Goal: Transaction & Acquisition: Purchase product/service

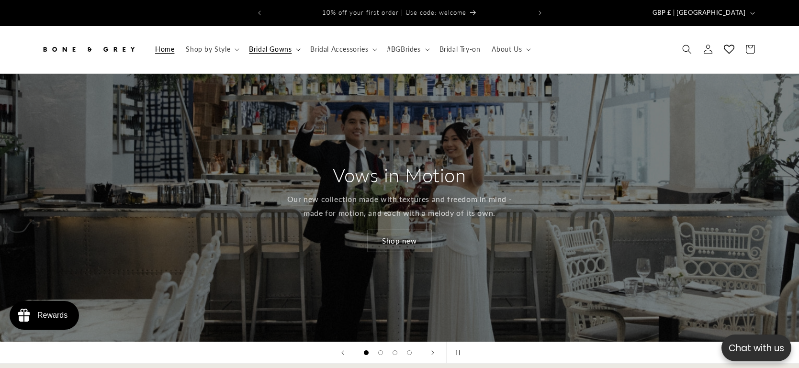
click at [298, 48] on icon at bounding box center [298, 49] width 5 height 3
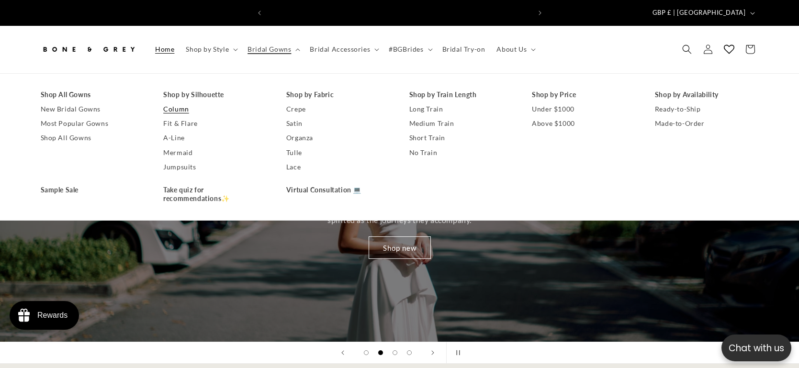
scroll to position [0, 263]
click at [195, 102] on link "Column" at bounding box center [215, 109] width 104 height 14
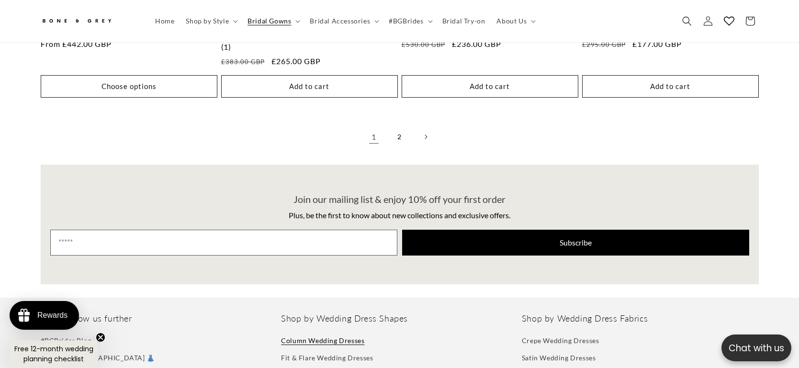
scroll to position [2279, 0]
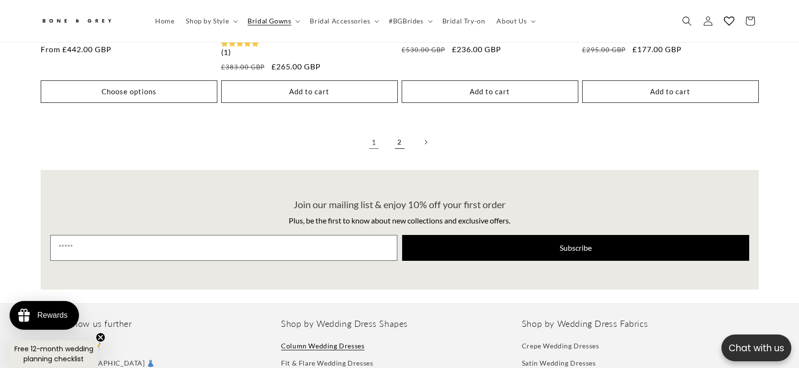
click at [401, 134] on link "2" at bounding box center [399, 142] width 21 height 21
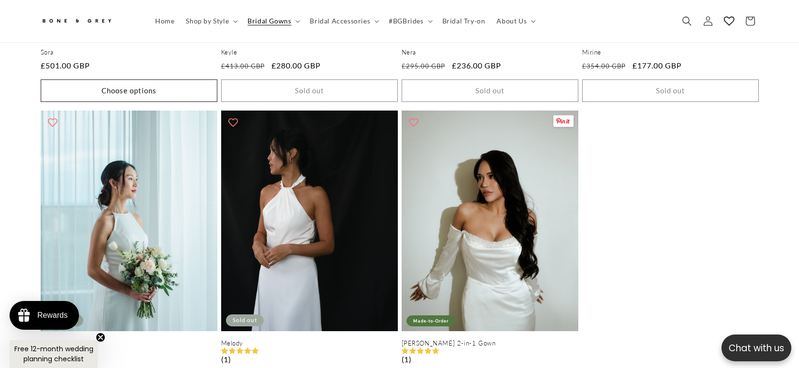
scroll to position [0, 526]
click at [335, 22] on span "Bridal Accessories" at bounding box center [340, 21] width 60 height 9
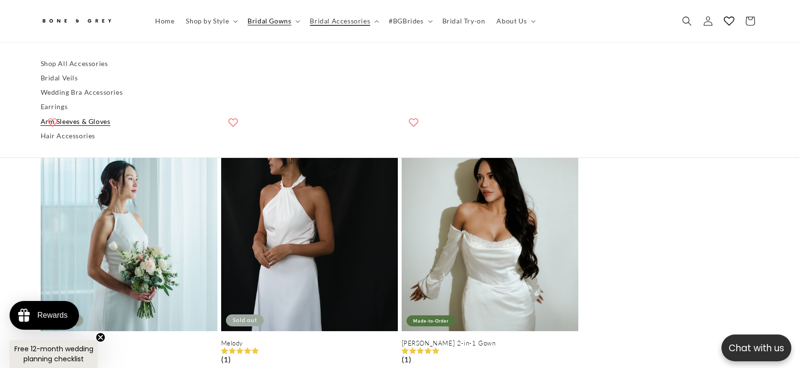
click at [91, 119] on link "Arm Sleeves & Gloves" at bounding box center [400, 121] width 718 height 14
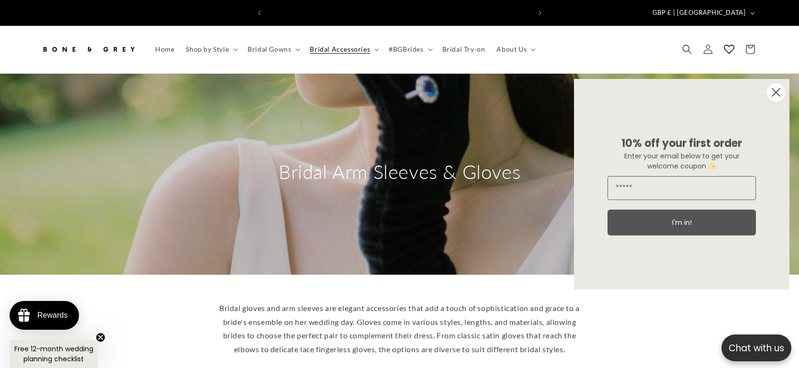
scroll to position [0, 263]
click at [779, 92] on circle "Close dialog" at bounding box center [776, 92] width 18 height 18
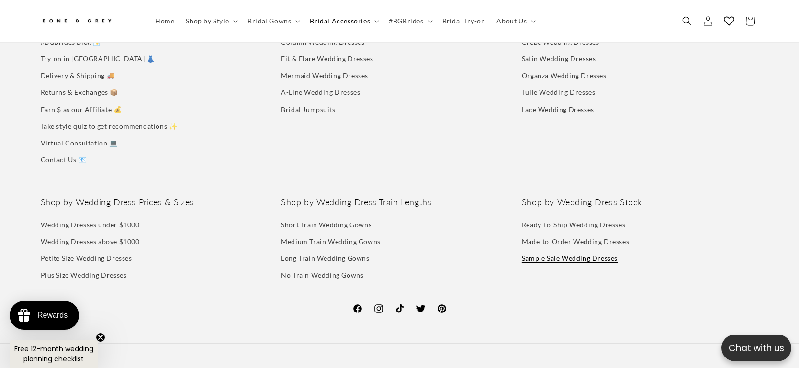
click at [558, 256] on link "Sample Sale Wedding Dresses" at bounding box center [570, 258] width 96 height 17
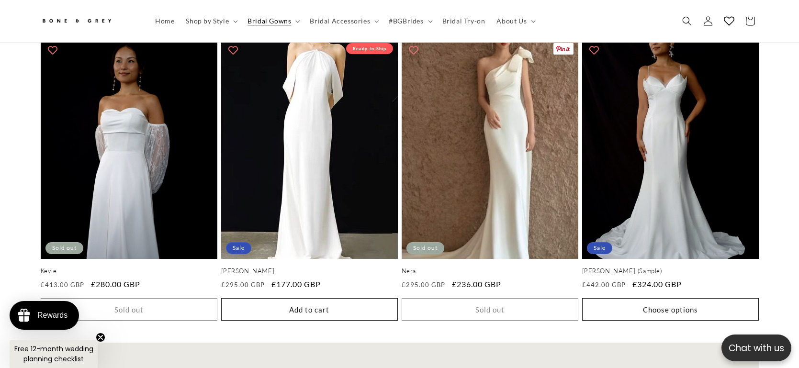
scroll to position [1642, 0]
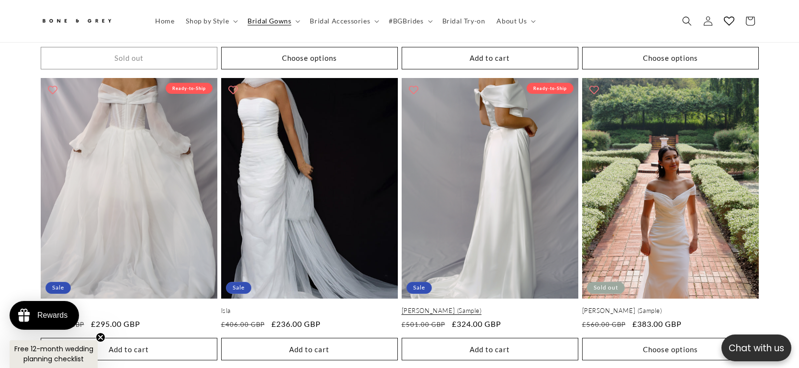
click at [517, 307] on link "[PERSON_NAME] (Sample)" at bounding box center [490, 311] width 177 height 8
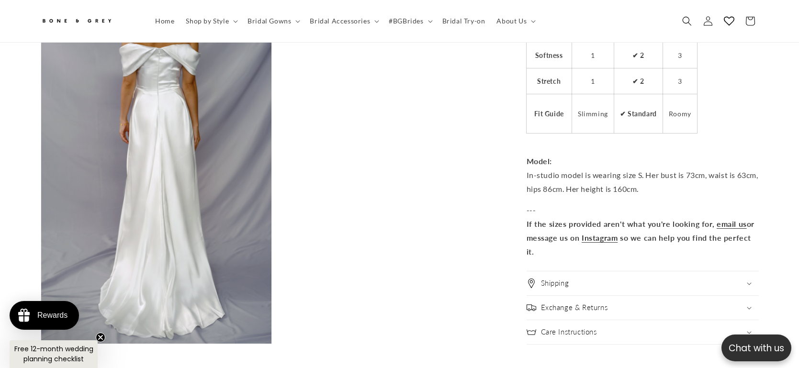
scroll to position [1229, 0]
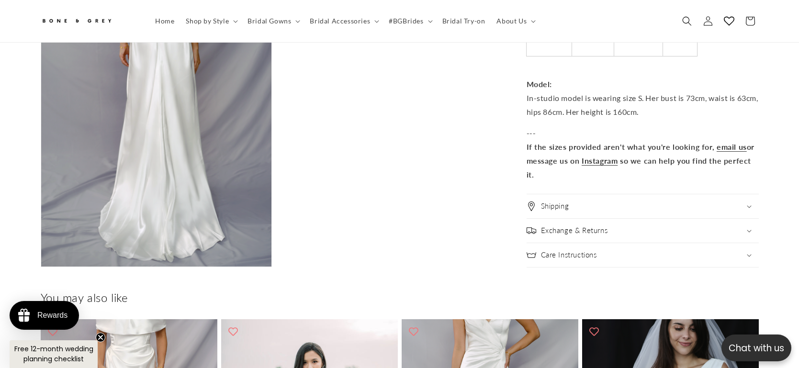
click at [586, 201] on div "Shipping" at bounding box center [643, 206] width 232 height 10
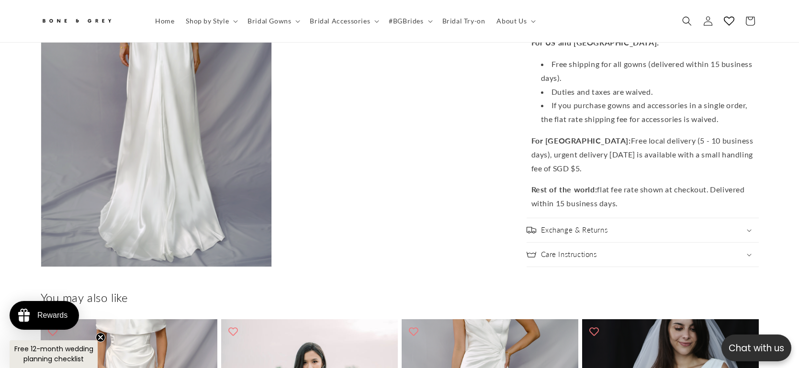
drag, startPoint x: 578, startPoint y: 184, endPoint x: 646, endPoint y: 194, distance: 69.3
click at [646, 194] on p "Rest of the world: flat fee rate shown at checkout. Delivered within 15 busines…" at bounding box center [642, 197] width 223 height 28
click at [619, 196] on p "Rest of the world: flat fee rate shown at checkout. Delivered within 15 busines…" at bounding box center [642, 197] width 223 height 28
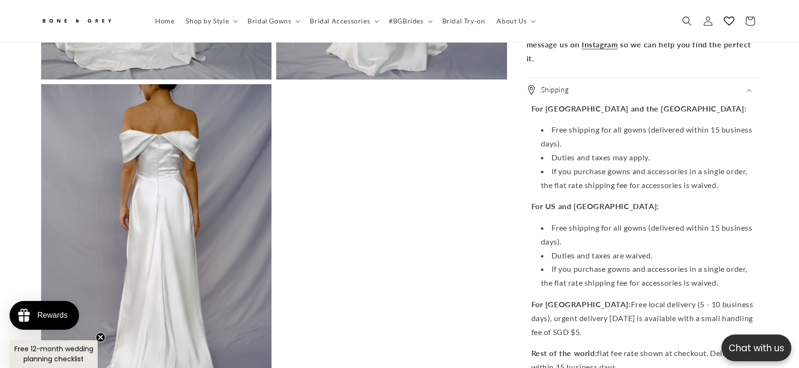
scroll to position [0, 0]
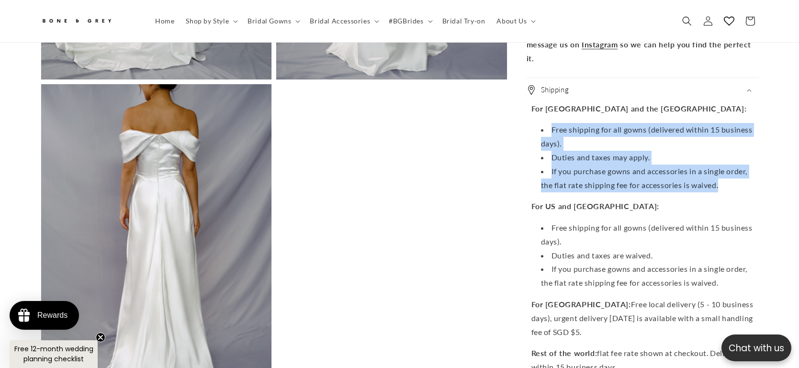
drag, startPoint x: 592, startPoint y: 124, endPoint x: 740, endPoint y: 180, distance: 158.3
click at [740, 180] on ul "Free shipping for all gowns (delivered within 15 business days). Duties and tax…" at bounding box center [642, 157] width 223 height 69
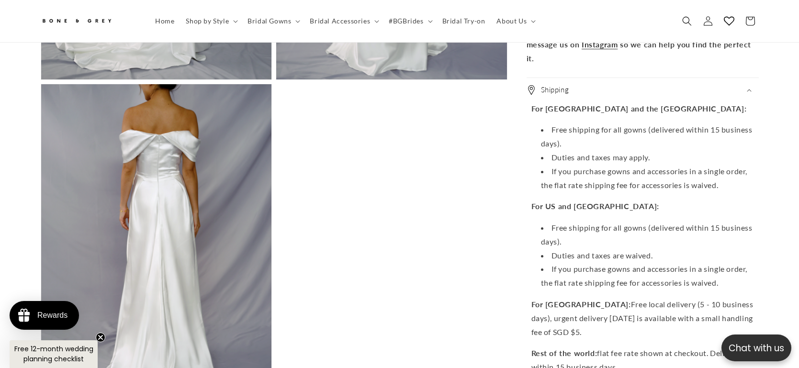
click at [724, 202] on p "For US and Australia:" at bounding box center [642, 207] width 223 height 14
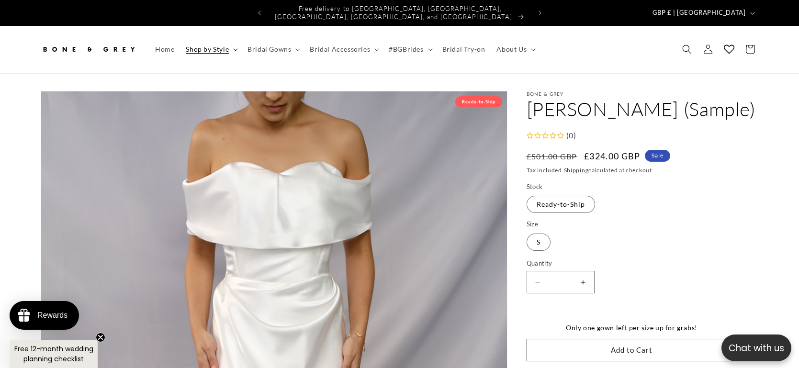
click at [233, 48] on icon at bounding box center [235, 49] width 5 height 3
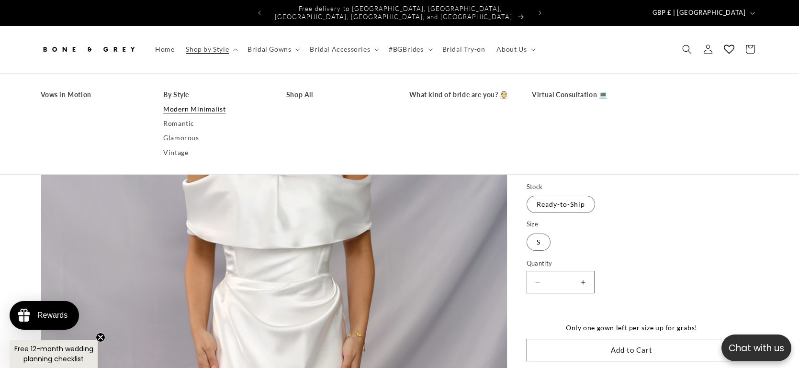
click at [199, 102] on link "Modern Minimalist" at bounding box center [215, 109] width 104 height 14
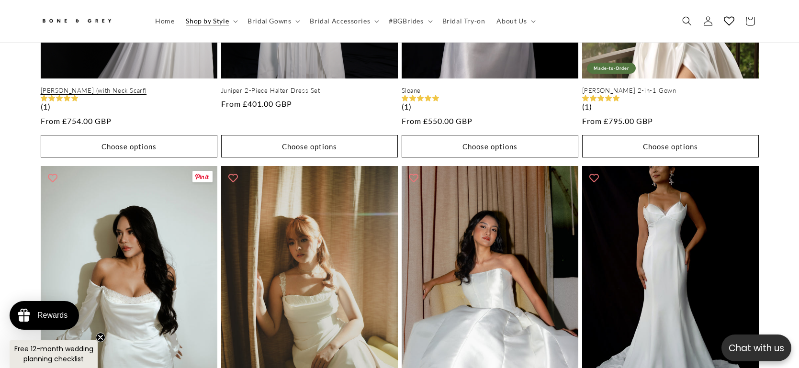
scroll to position [461, 0]
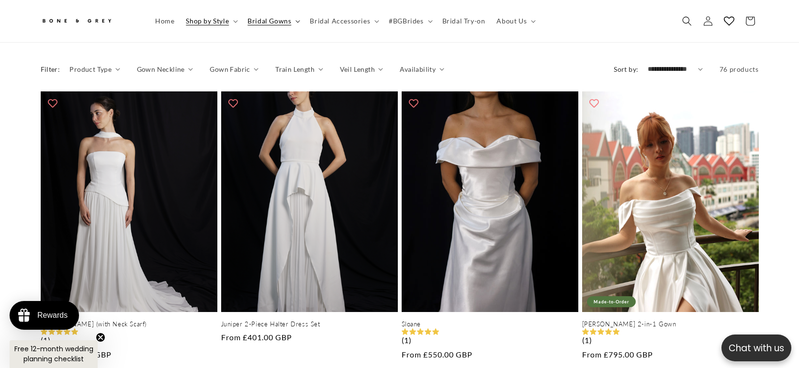
click at [298, 22] on icon at bounding box center [297, 21] width 5 height 3
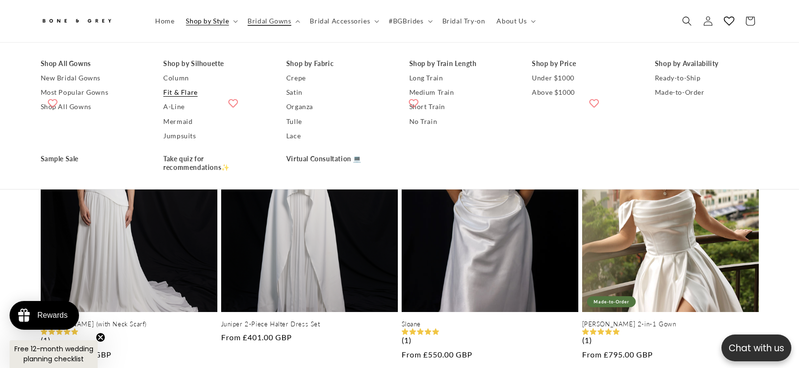
scroll to position [0, 263]
click at [187, 94] on link "Fit & Flare" at bounding box center [215, 92] width 104 height 14
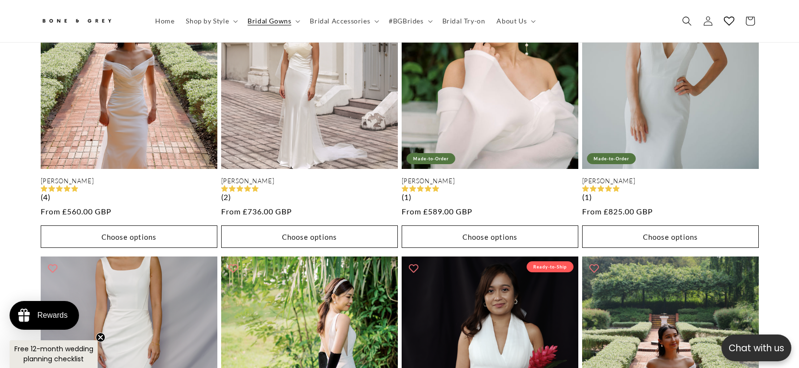
scroll to position [336, 0]
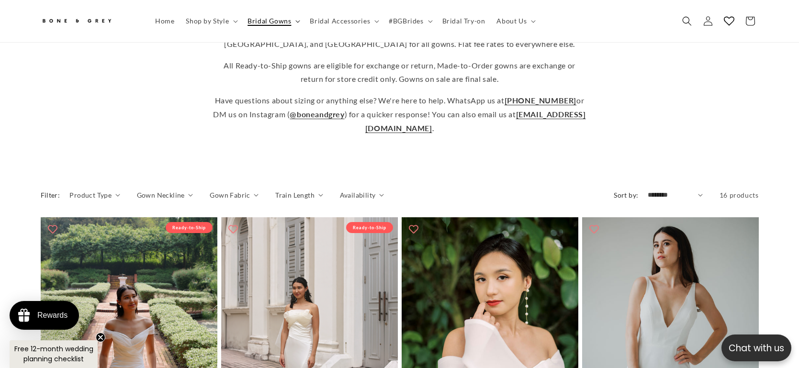
click at [258, 21] on span "Bridal Gowns" at bounding box center [269, 21] width 44 height 9
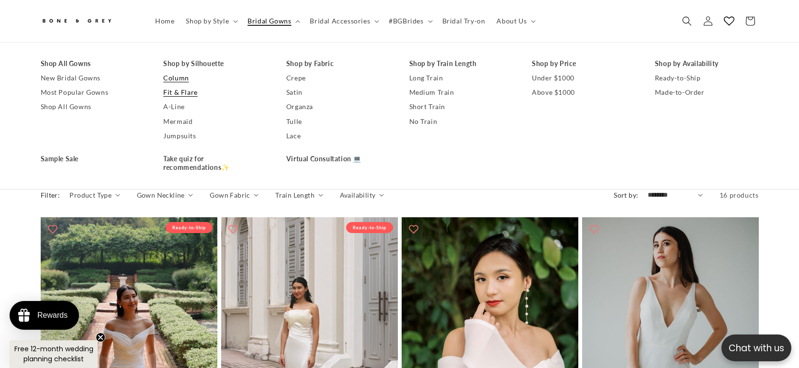
click at [181, 77] on link "Column" at bounding box center [215, 78] width 104 height 14
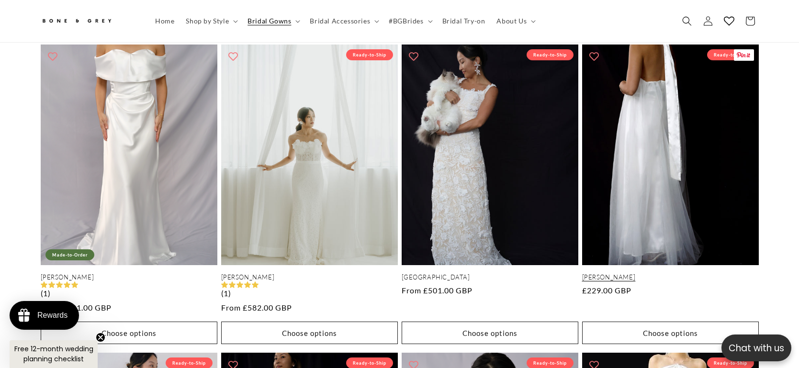
scroll to position [0, 526]
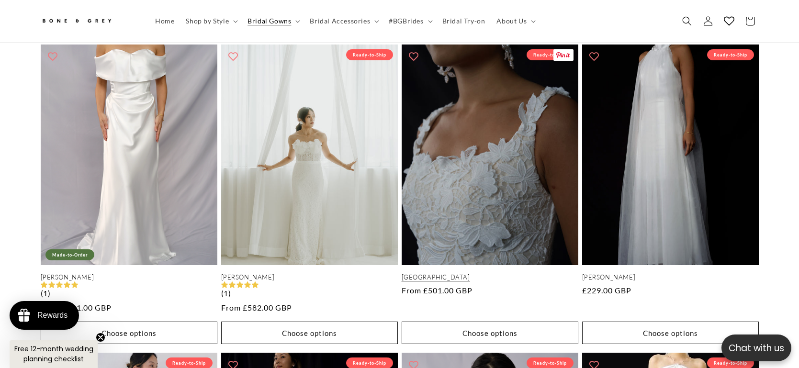
click at [483, 273] on link "Florence" at bounding box center [490, 277] width 177 height 8
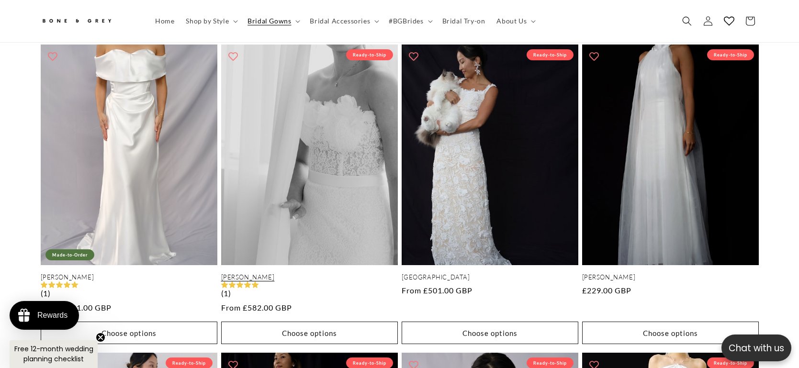
scroll to position [0, 0]
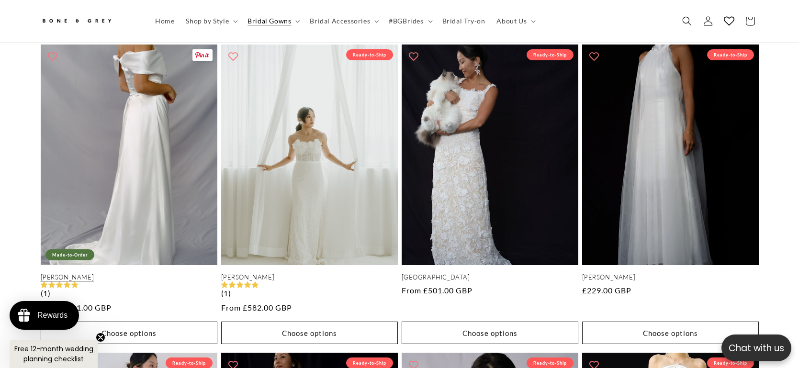
click at [116, 273] on link "Faye" at bounding box center [129, 277] width 177 height 8
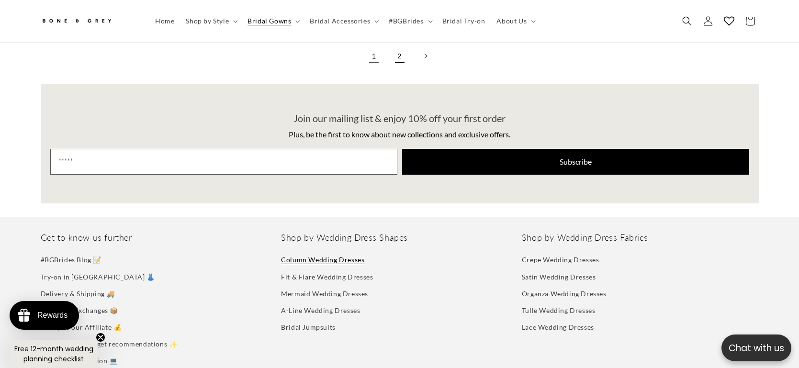
scroll to position [0, 526]
click at [404, 46] on link "2" at bounding box center [399, 55] width 21 height 21
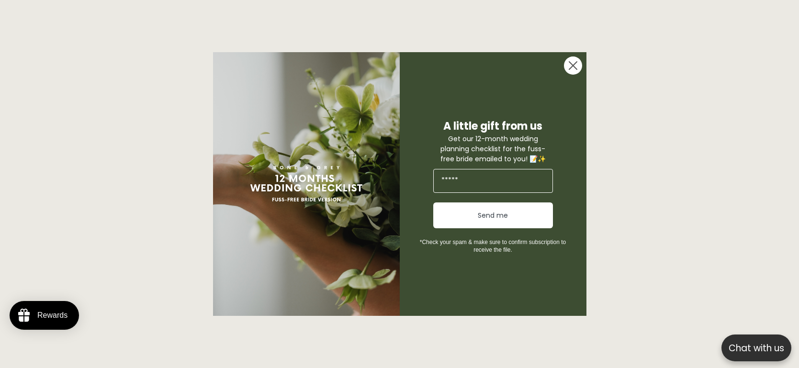
click at [573, 60] on circle "Close dialog" at bounding box center [573, 65] width 18 height 18
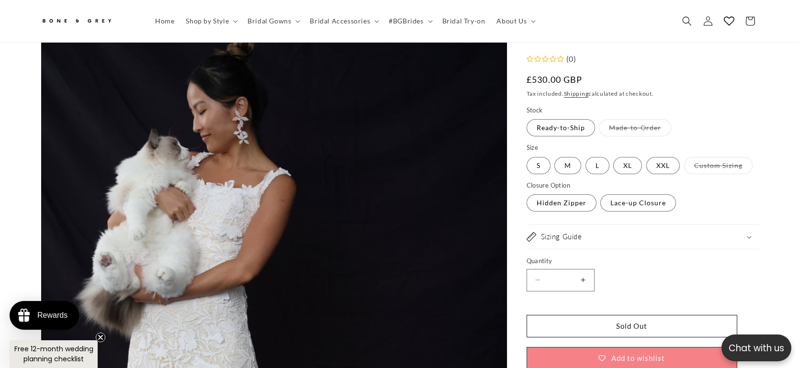
scroll to position [0, 263]
click at [630, 125] on label "Made-to-Order Variant sold out or unavailable" at bounding box center [635, 128] width 72 height 17
click at [565, 124] on label "Ready-to-Ship Variant sold out or unavailable" at bounding box center [561, 128] width 68 height 17
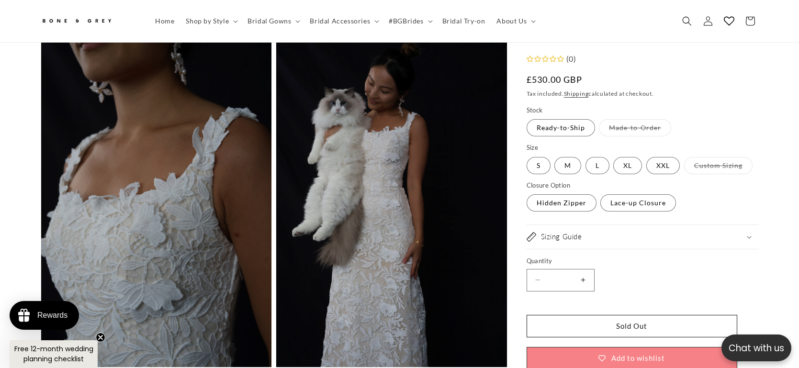
scroll to position [794, 0]
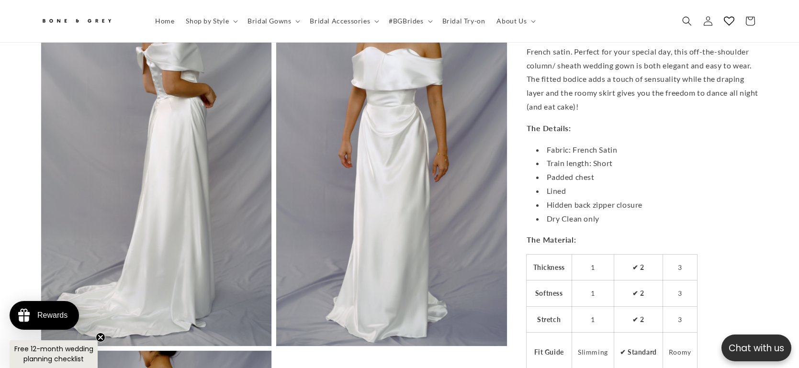
scroll to position [0, 263]
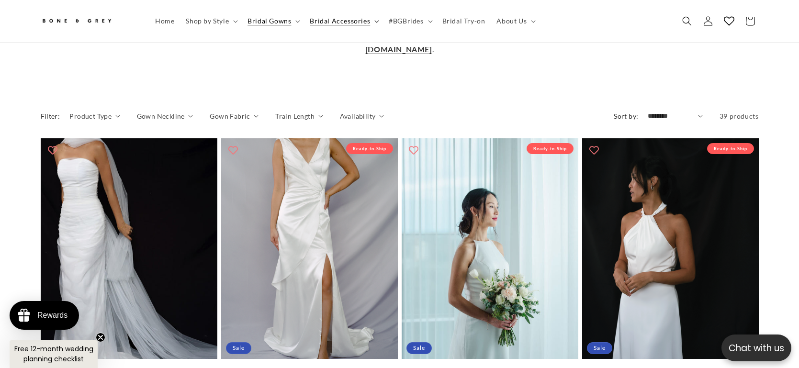
click at [333, 22] on span "Bridal Accessories" at bounding box center [340, 21] width 60 height 9
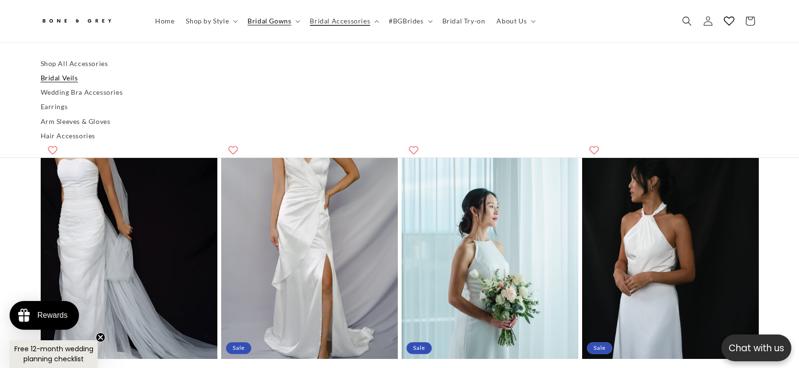
click at [61, 78] on link "Bridal Veils" at bounding box center [400, 78] width 718 height 14
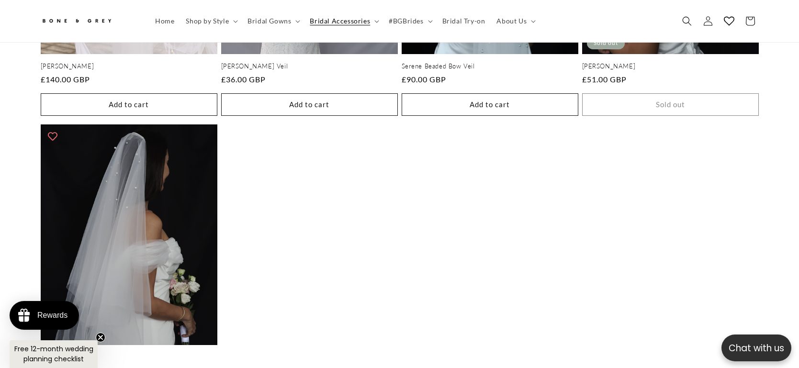
scroll to position [1797, 0]
